Goal: Transaction & Acquisition: Obtain resource

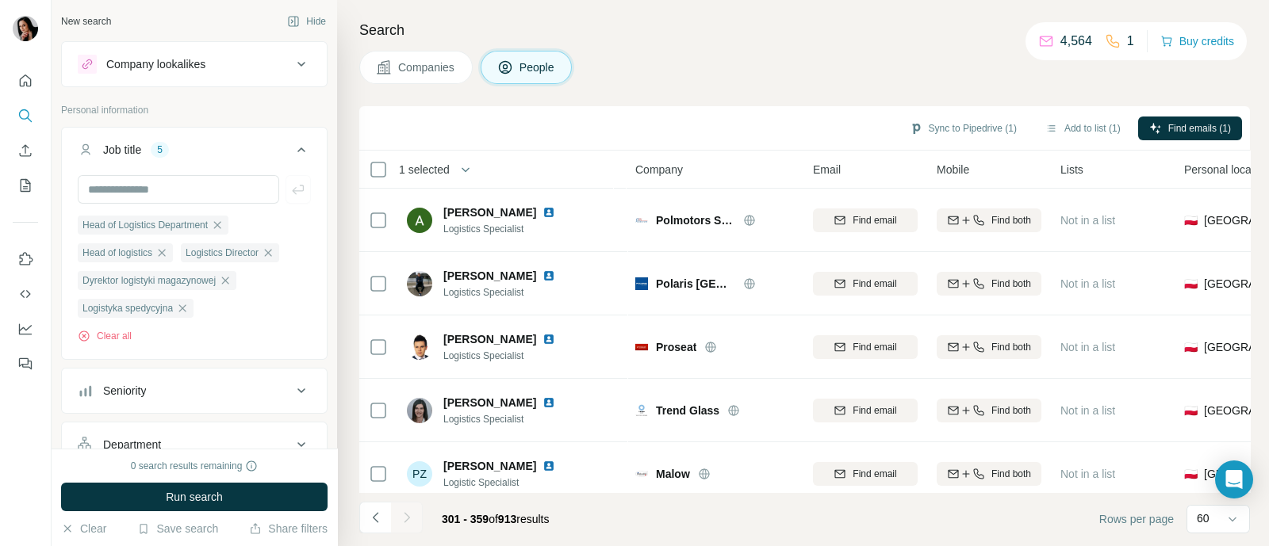
scroll to position [43, 0]
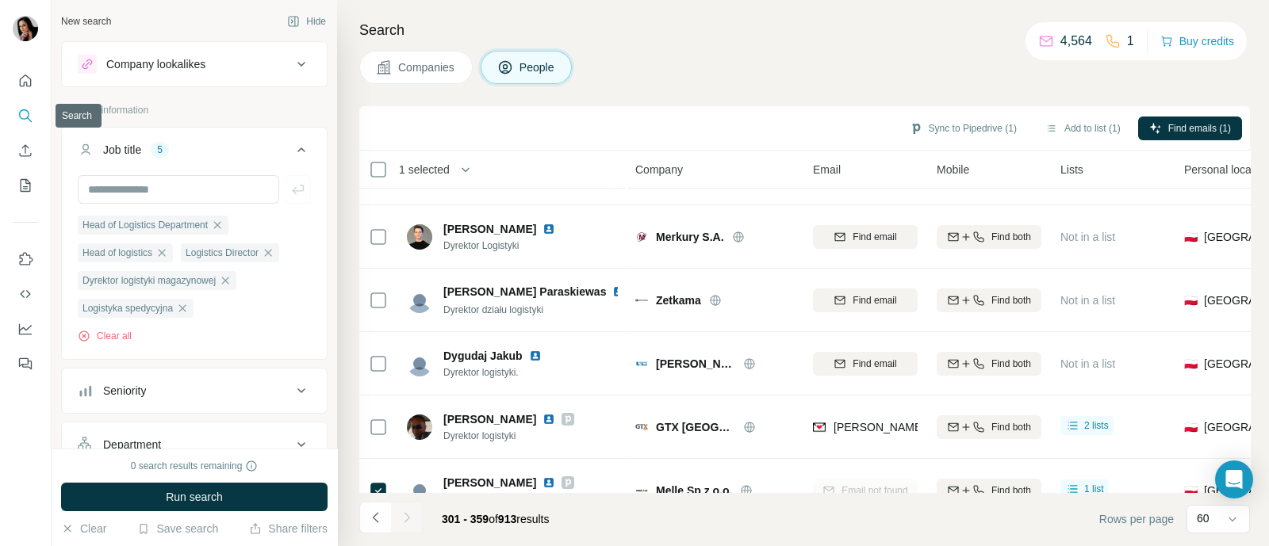
click at [32, 109] on icon "Search" at bounding box center [25, 116] width 16 height 16
click at [292, 153] on icon at bounding box center [301, 149] width 19 height 19
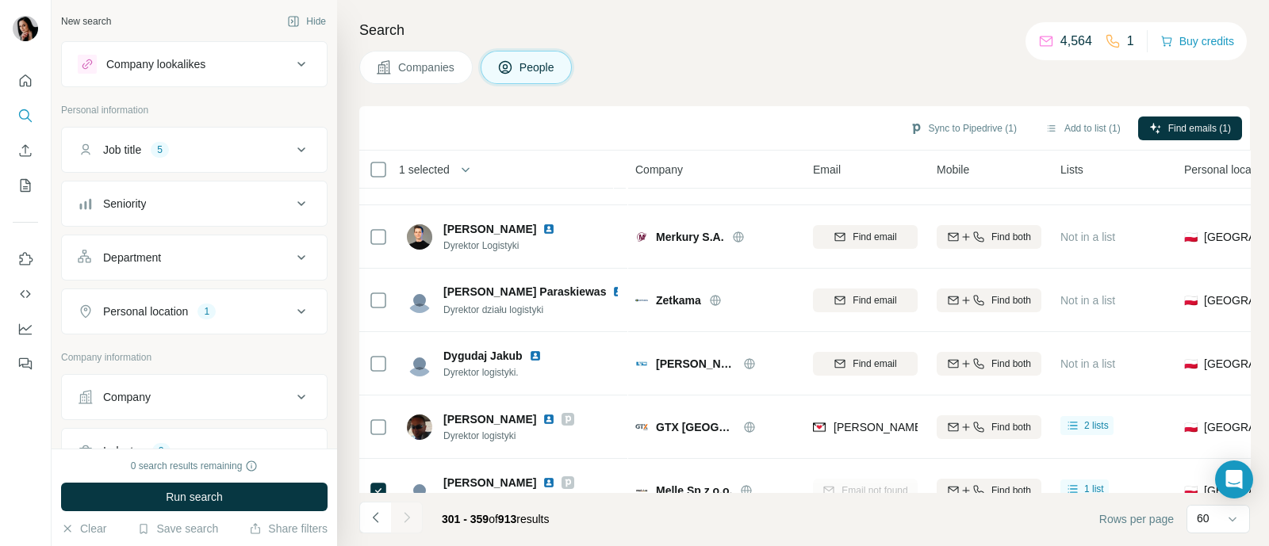
click at [434, 68] on span "Companies" at bounding box center [427, 67] width 58 height 16
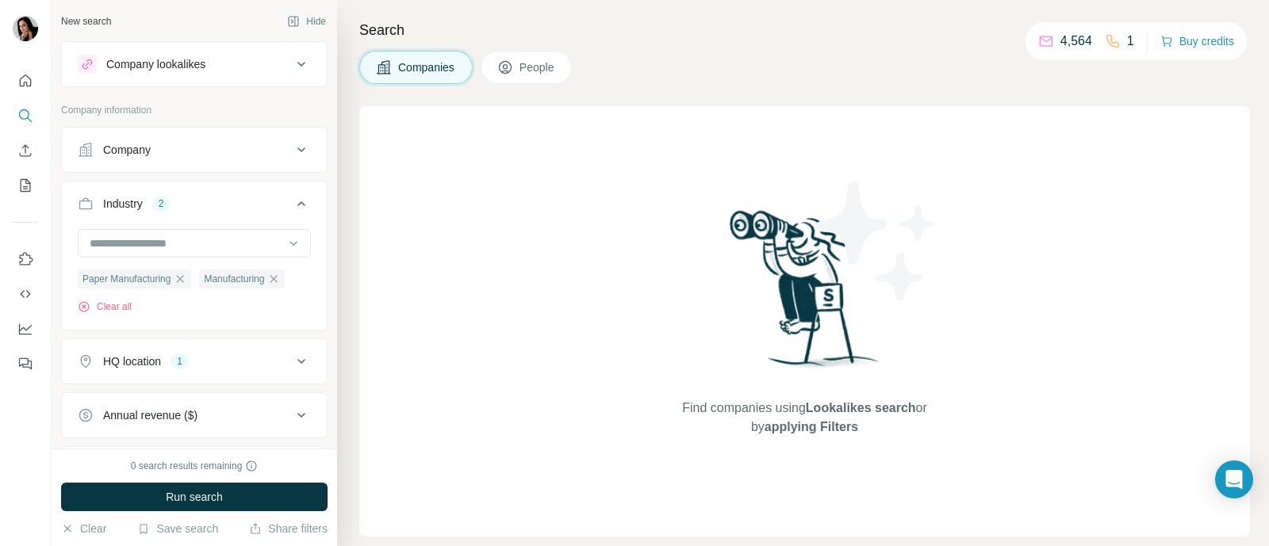
click at [168, 155] on div "Company" at bounding box center [185, 150] width 214 height 16
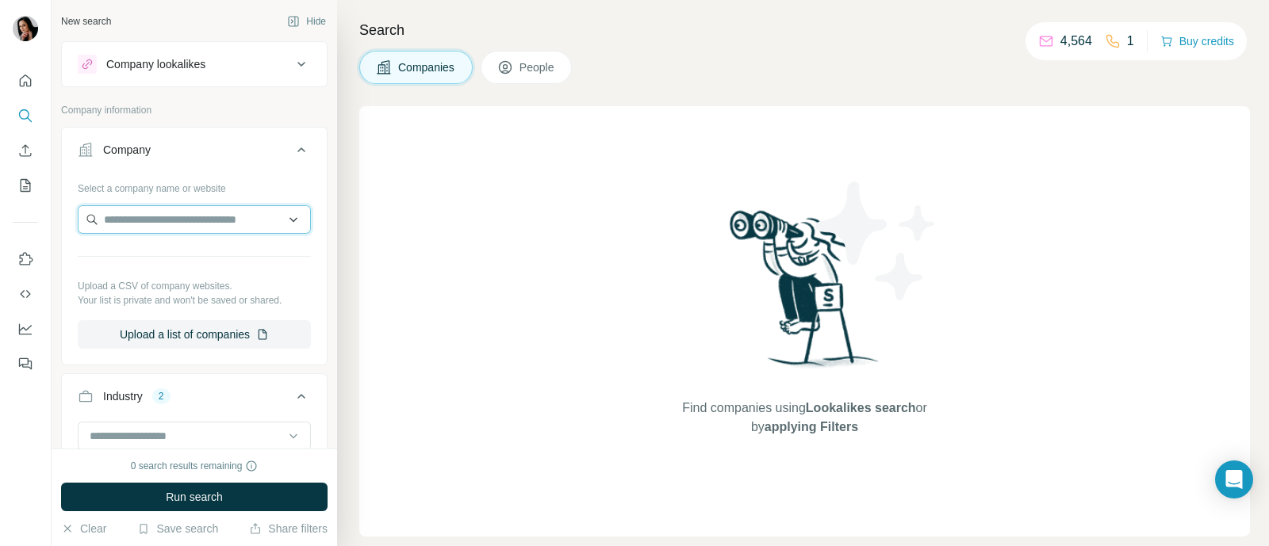
click at [190, 217] on input "text" at bounding box center [194, 219] width 233 height 29
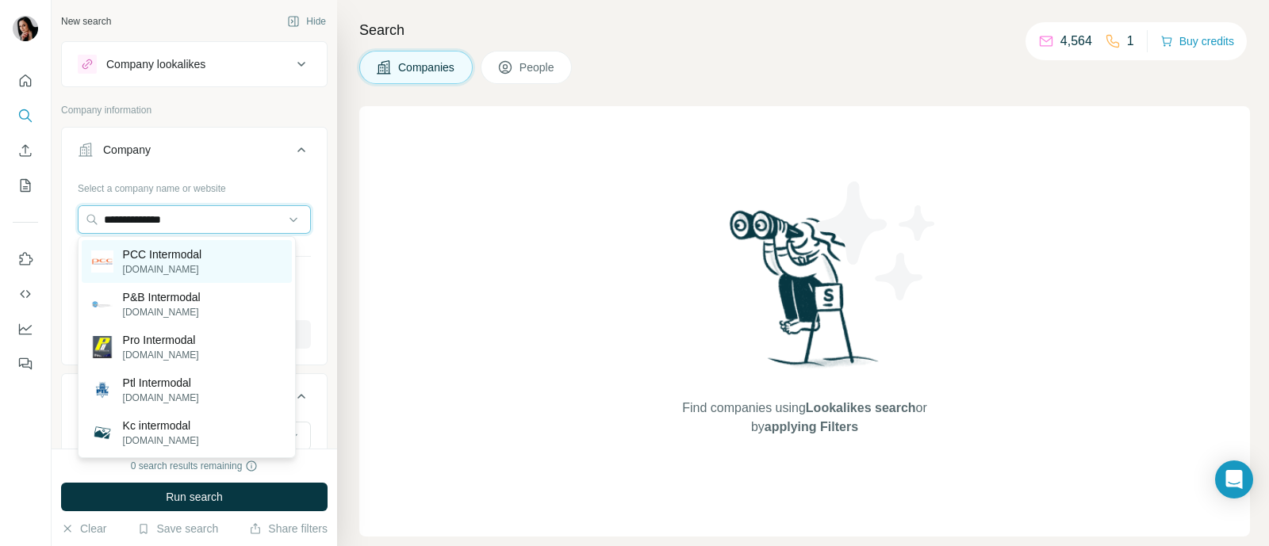
type input "**********"
click at [202, 255] on p "PCC Intermodal" at bounding box center [162, 255] width 79 height 16
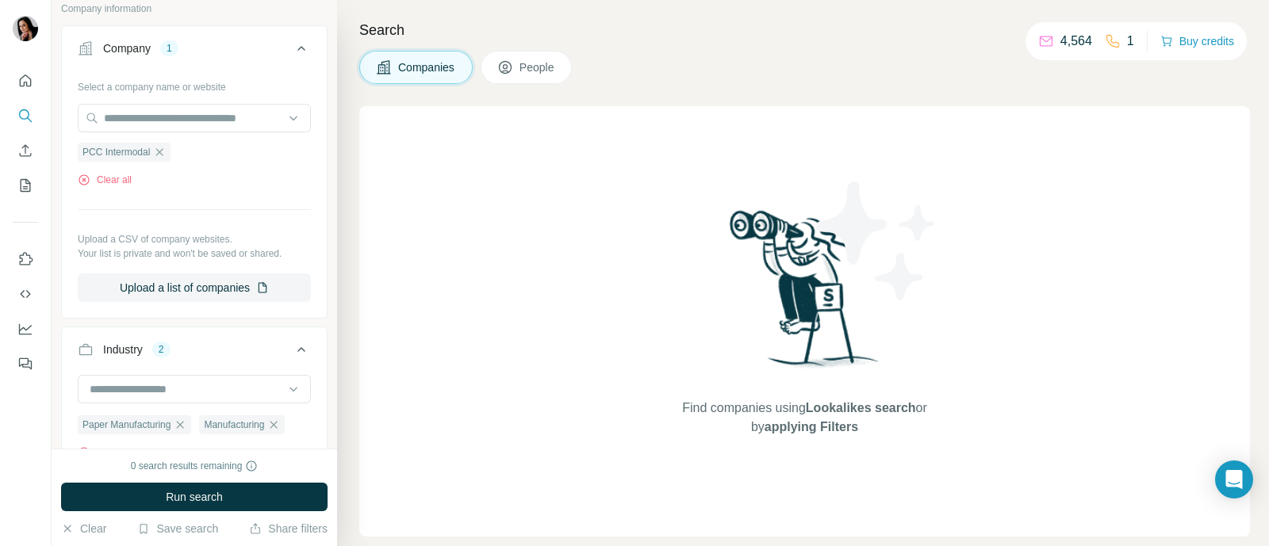
scroll to position [197, 0]
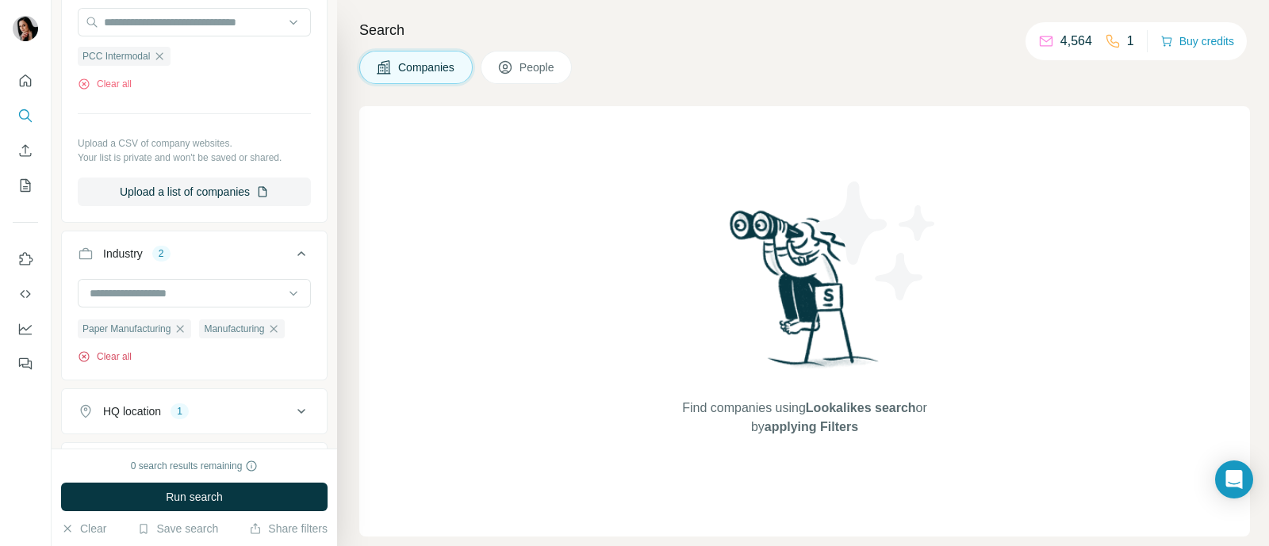
click at [105, 356] on button "Clear all" at bounding box center [105, 357] width 54 height 14
click at [141, 350] on div "HQ location" at bounding box center [132, 355] width 58 height 16
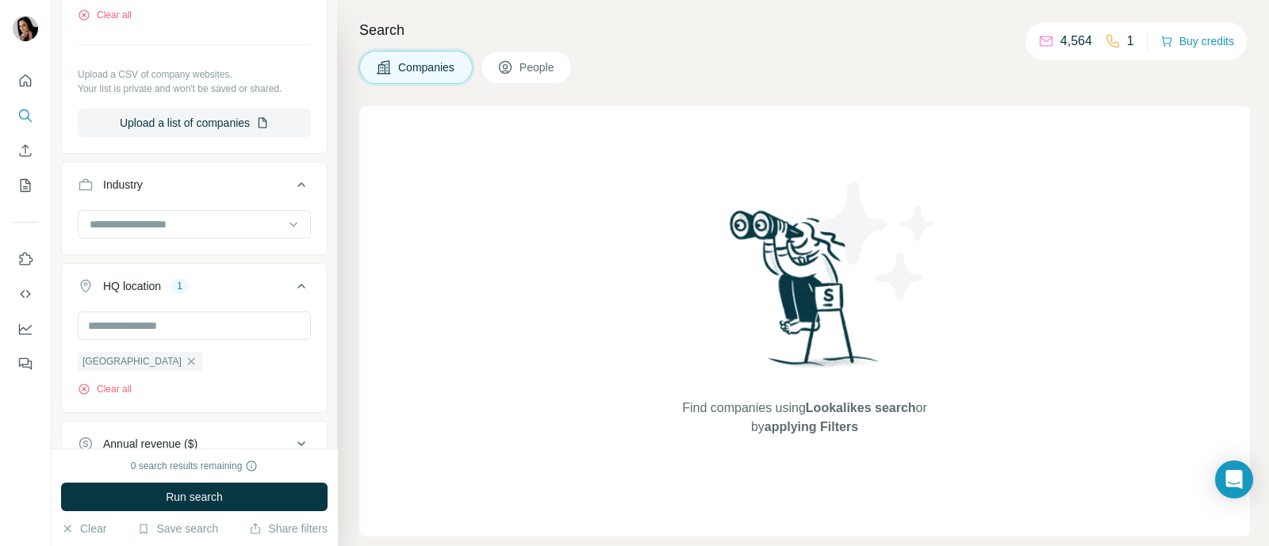
scroll to position [396, 0]
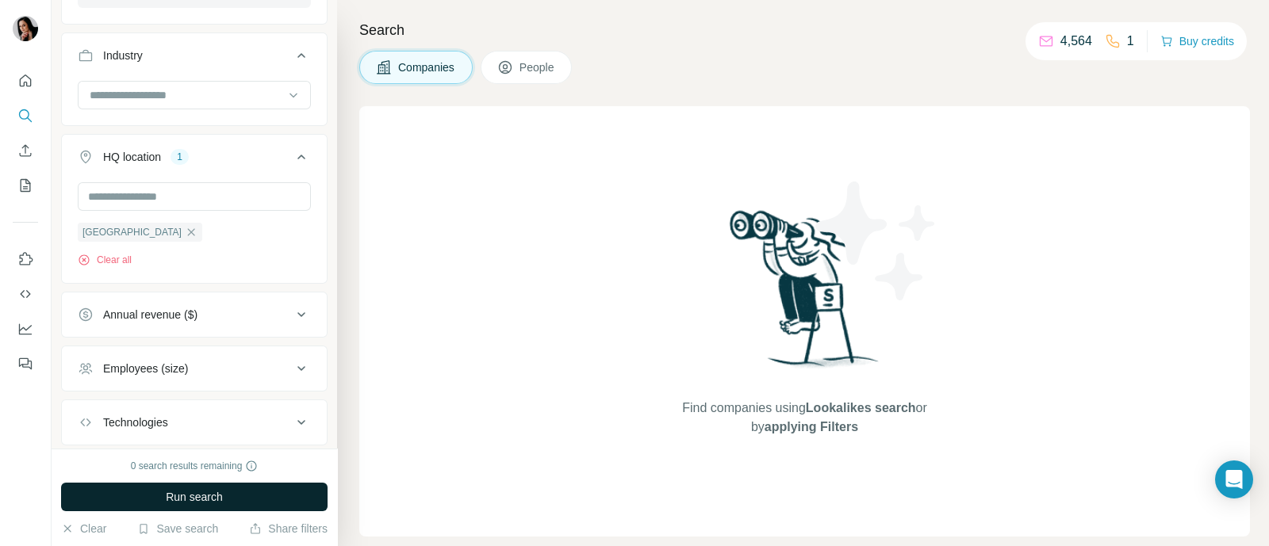
click at [278, 496] on button "Run search" at bounding box center [194, 497] width 266 height 29
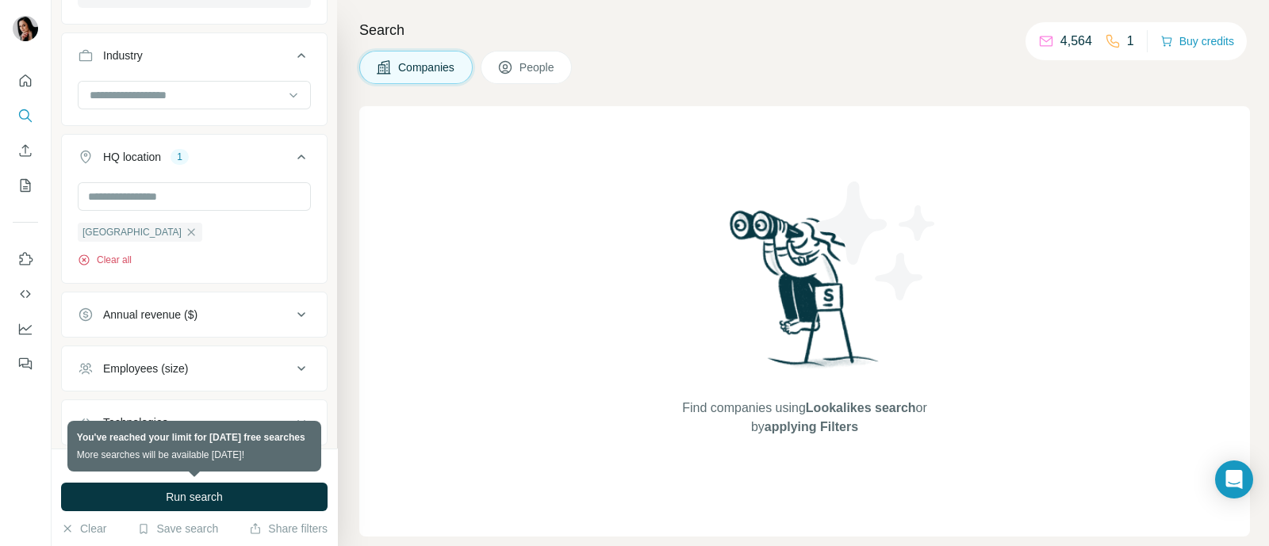
click at [113, 255] on button "Clear all" at bounding box center [105, 260] width 54 height 14
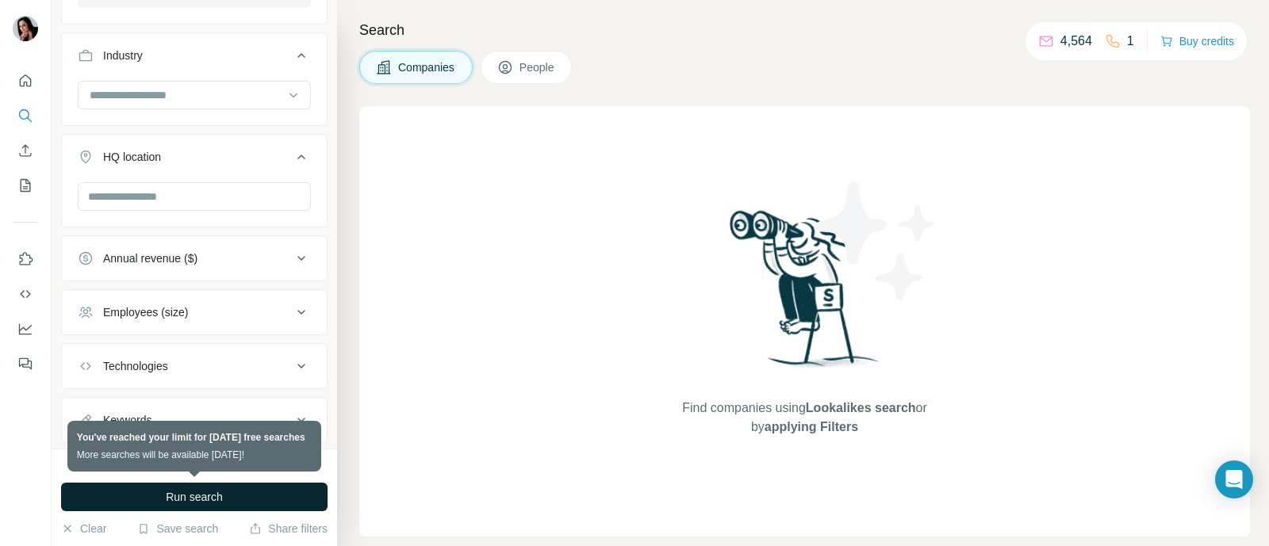
click at [232, 493] on button "Run search" at bounding box center [194, 497] width 266 height 29
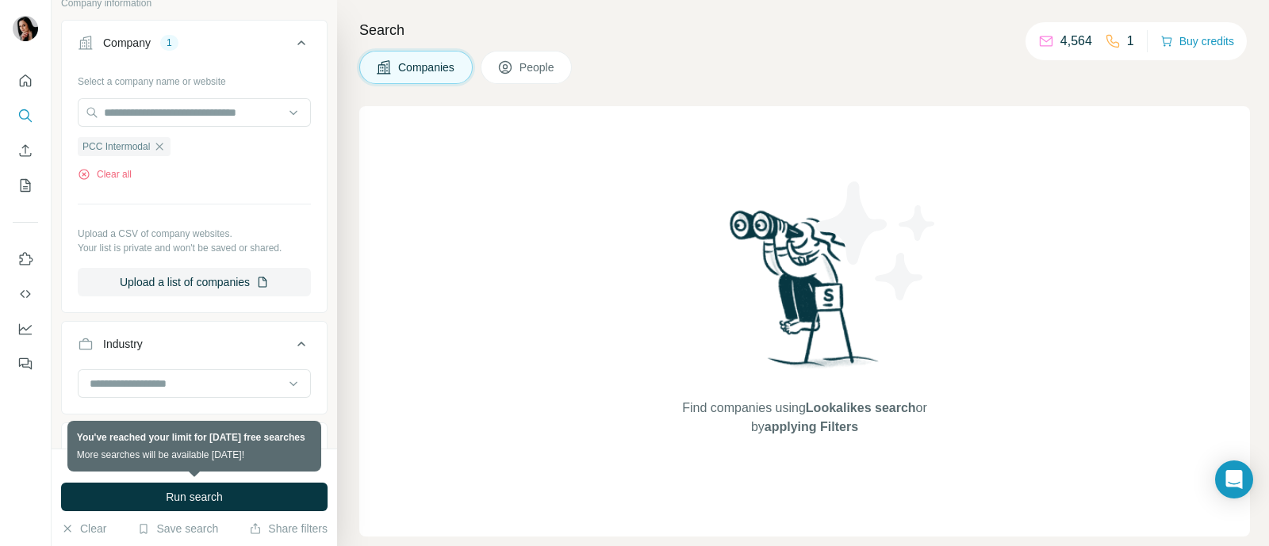
scroll to position [35, 0]
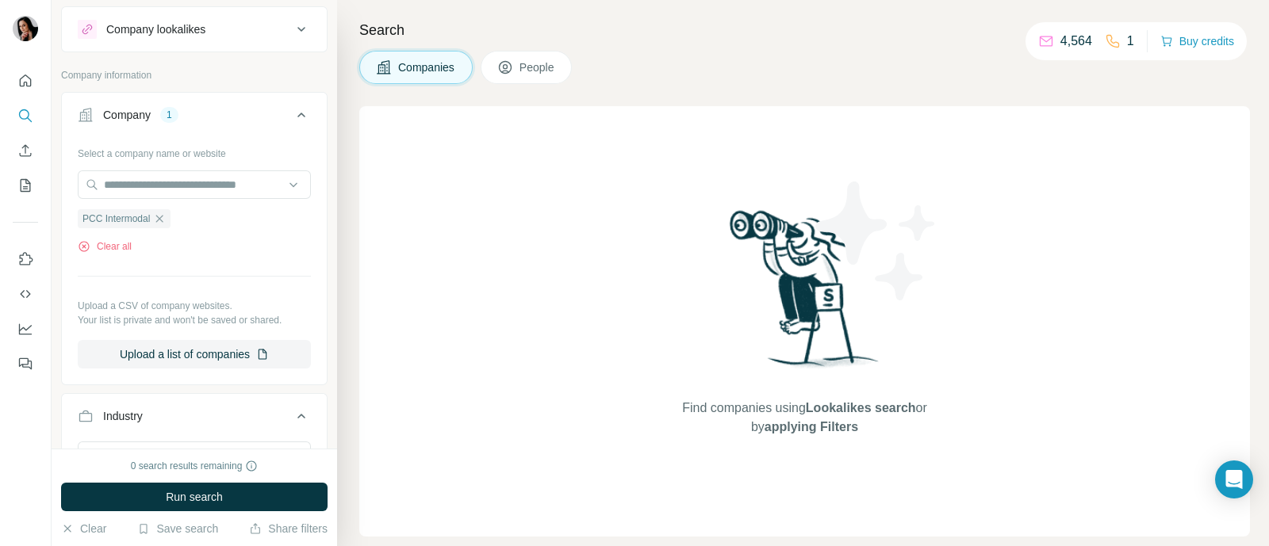
click at [209, 255] on div "Select a company name or website PCC Intermodal Clear all Upload a CSV of compa…" at bounding box center [194, 254] width 233 height 228
click at [130, 216] on span "PCC Intermodal" at bounding box center [115, 219] width 67 height 14
click at [543, 64] on span "People" at bounding box center [537, 67] width 36 height 16
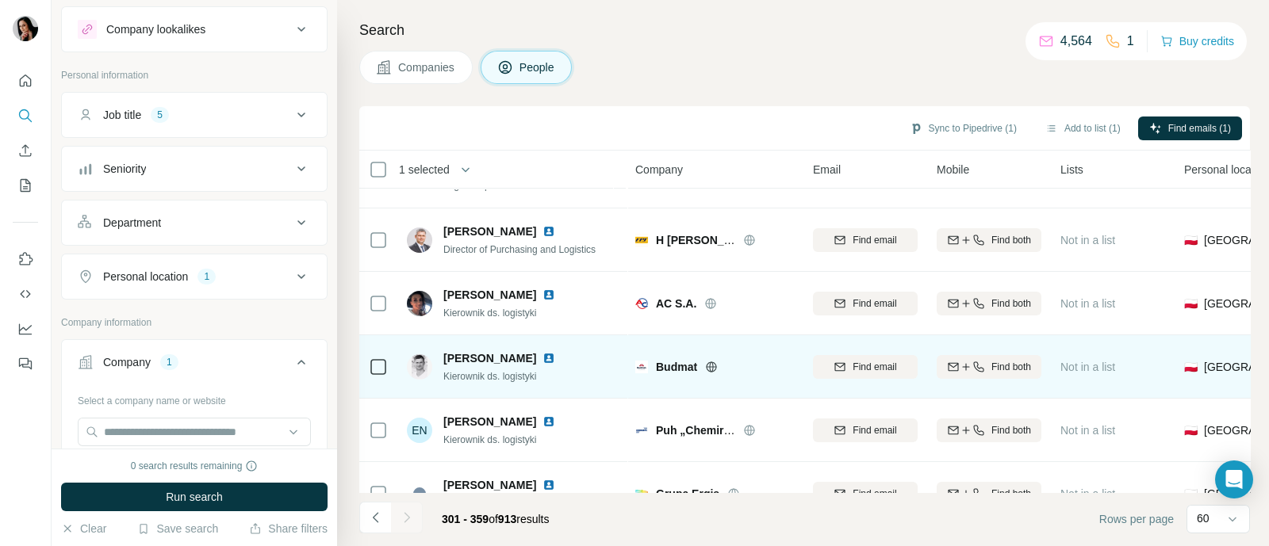
scroll to position [396, 0]
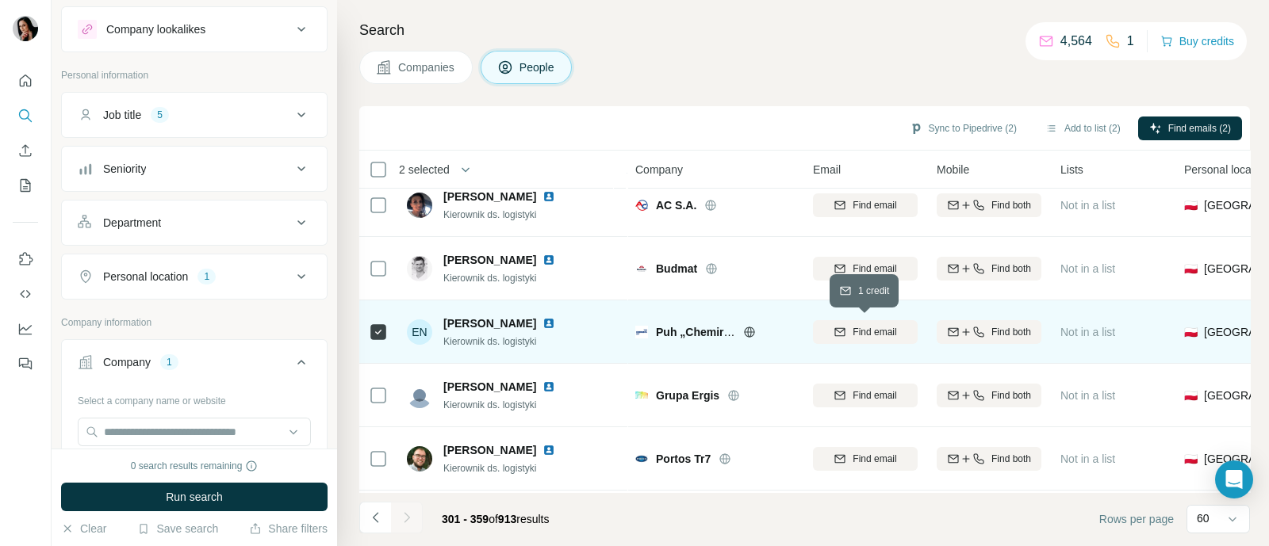
click at [896, 328] on span "Find email" at bounding box center [874, 332] width 44 height 14
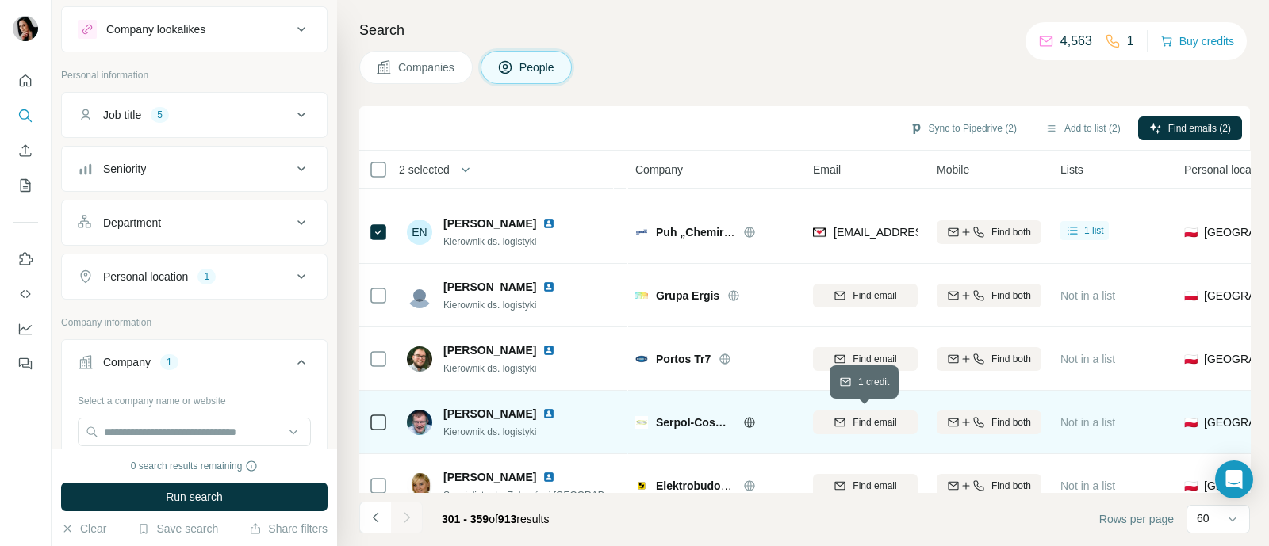
click at [853, 419] on span "Find email" at bounding box center [874, 422] width 44 height 14
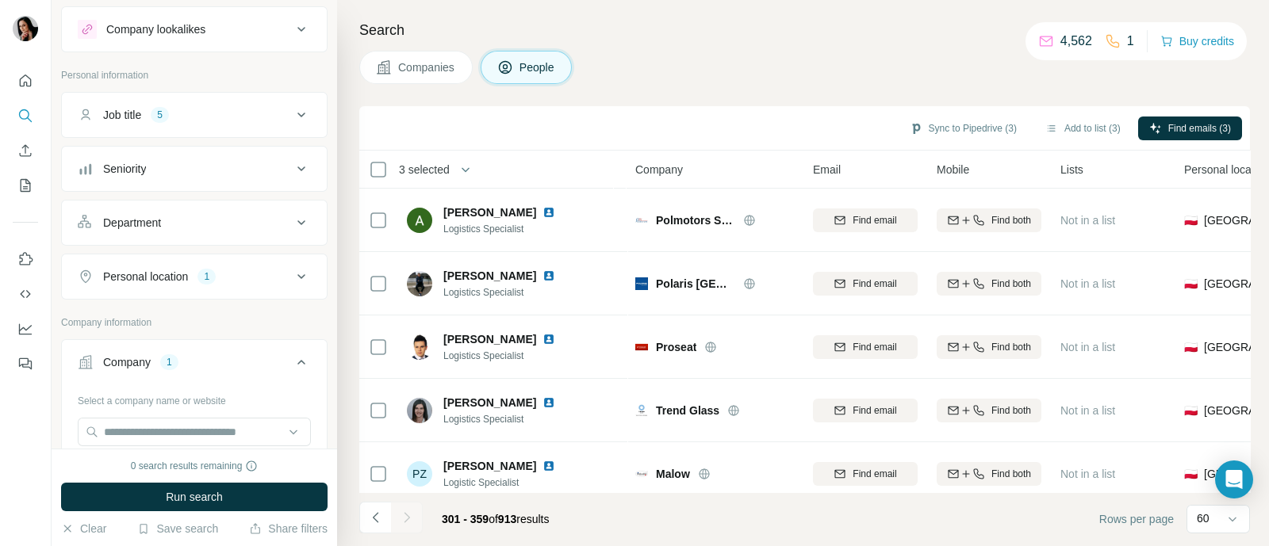
scroll to position [1090, 0]
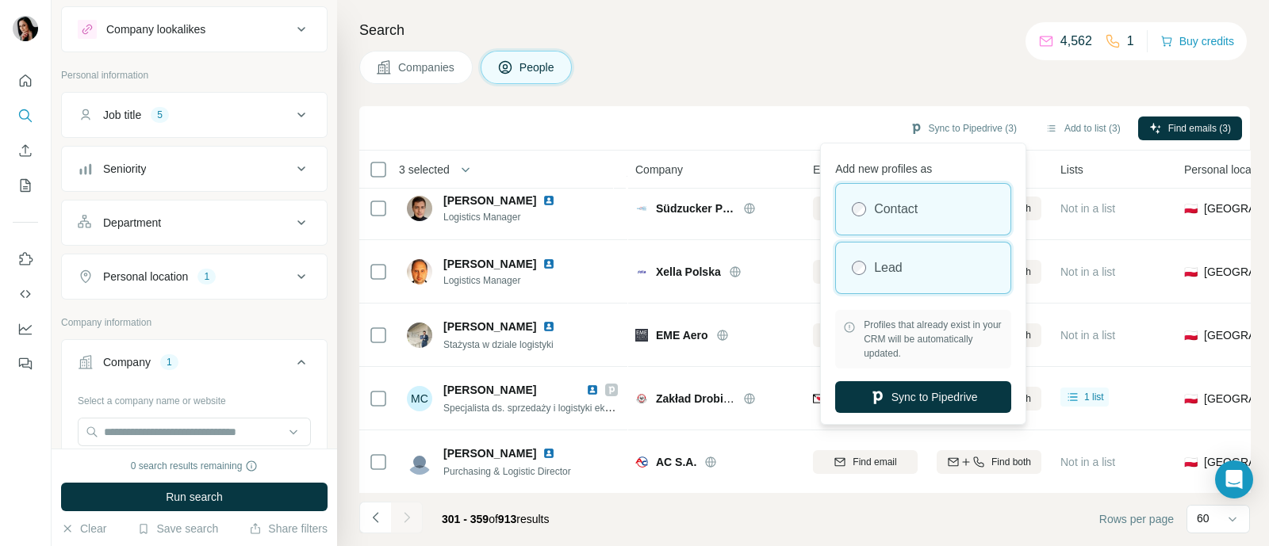
click at [904, 272] on div "Lead" at bounding box center [923, 268] width 174 height 51
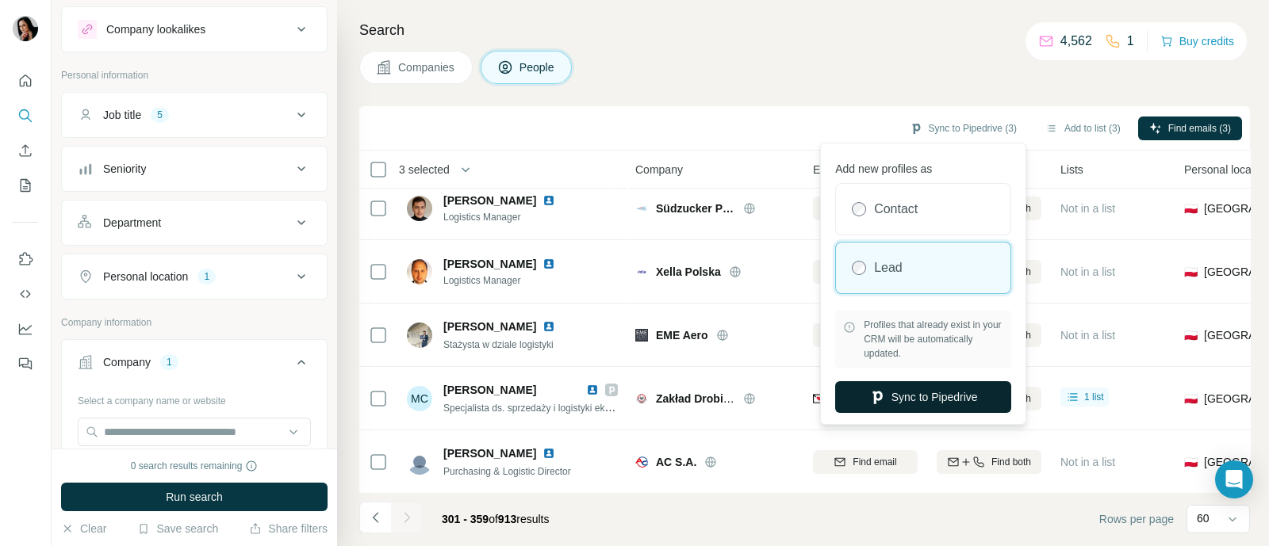
click at [909, 403] on button "Sync to Pipedrive" at bounding box center [923, 397] width 176 height 32
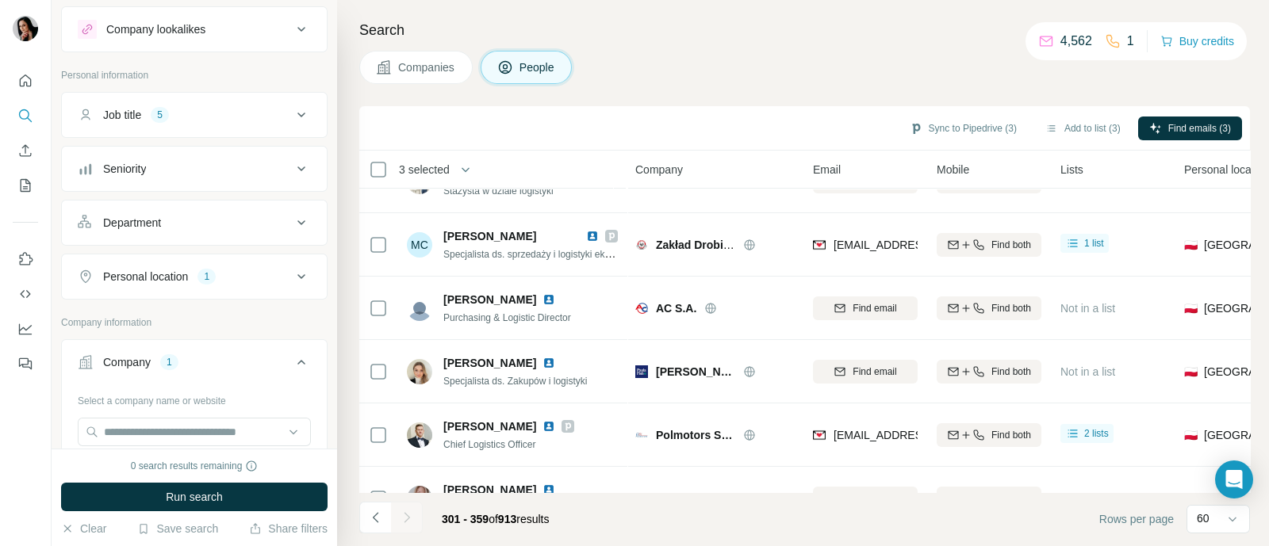
scroll to position [1288, 0]
